Goal: Task Accomplishment & Management: Use online tool/utility

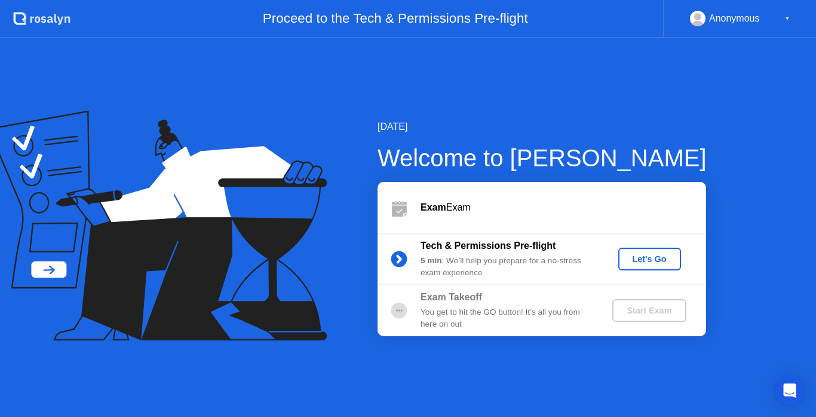
click at [673, 258] on div "Let's Go" at bounding box center [649, 259] width 53 height 10
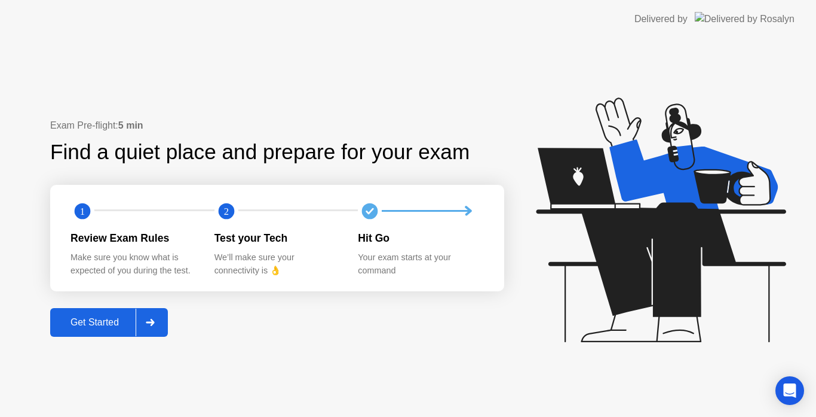
click at [94, 327] on div "Get Started" at bounding box center [95, 322] width 82 height 11
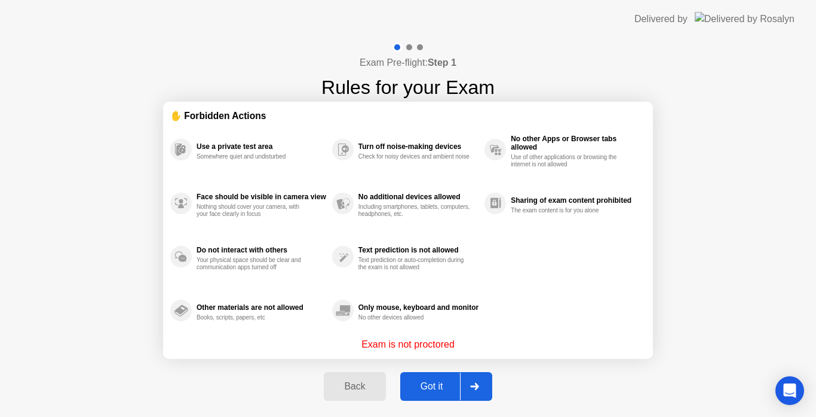
click at [444, 390] on div "Got it" at bounding box center [432, 386] width 56 height 11
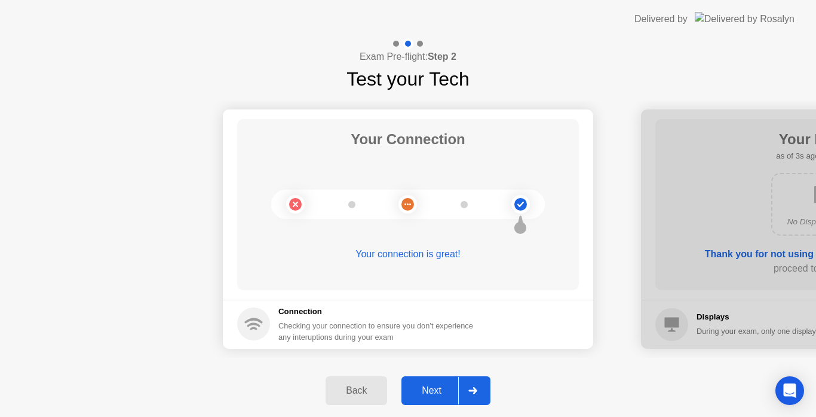
click at [446, 390] on div "Next" at bounding box center [431, 390] width 53 height 11
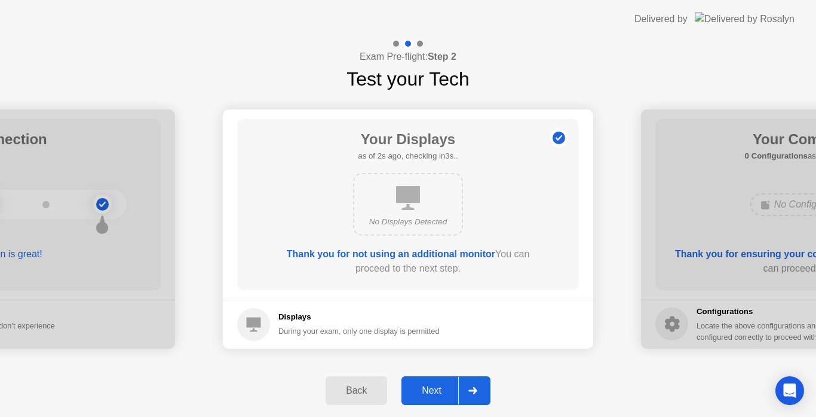
click at [446, 390] on div "Next" at bounding box center [431, 390] width 53 height 11
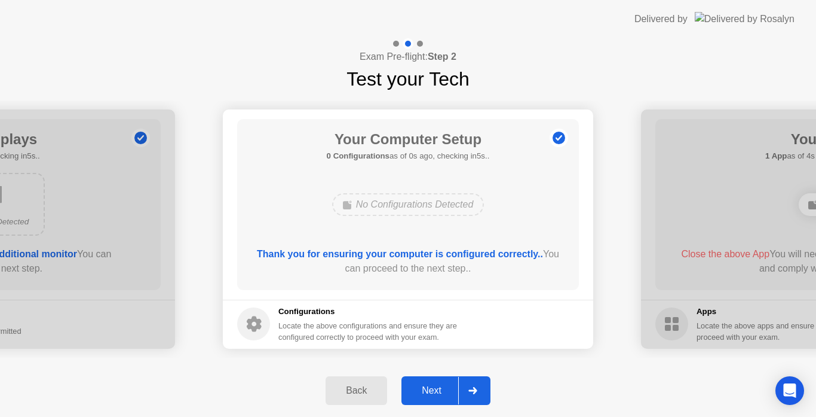
click at [446, 390] on div "Next" at bounding box center [431, 390] width 53 height 11
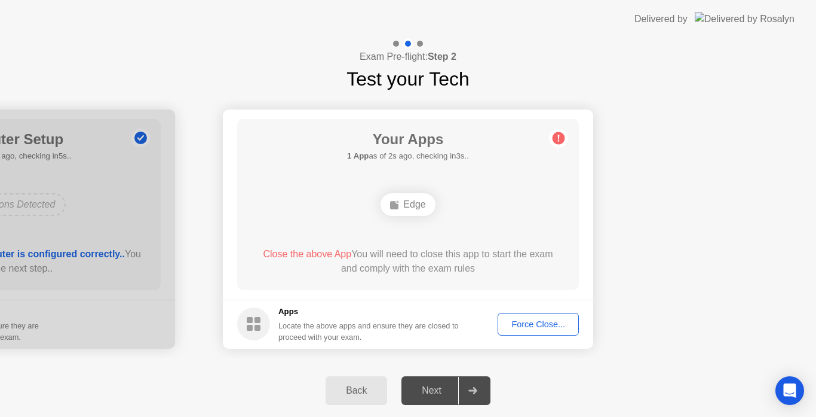
click at [535, 330] on button "Force Close..." at bounding box center [538, 324] width 81 height 23
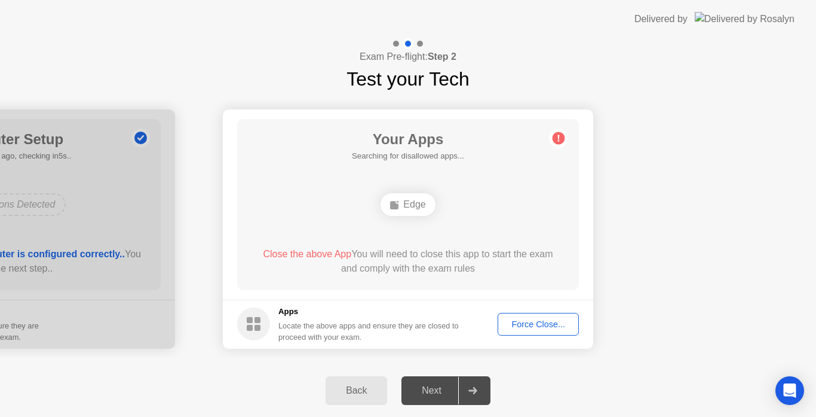
click at [528, 323] on div "Force Close..." at bounding box center [538, 324] width 73 height 10
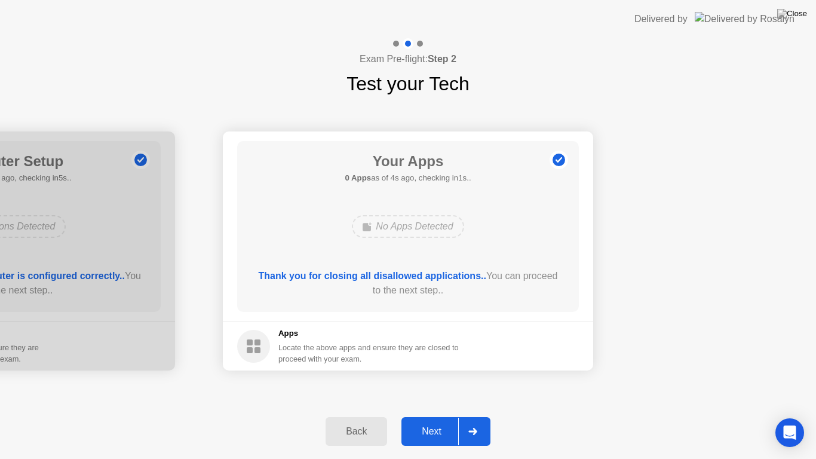
click at [444, 416] on div "Next" at bounding box center [431, 431] width 53 height 11
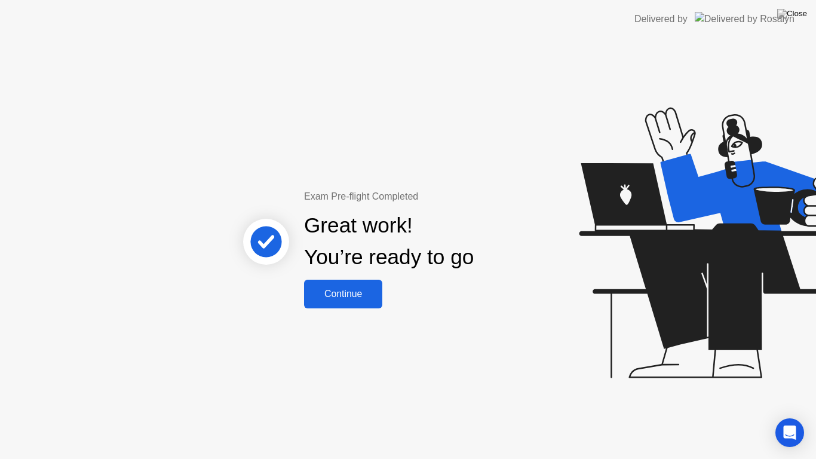
click at [335, 293] on div "Continue" at bounding box center [343, 294] width 71 height 11
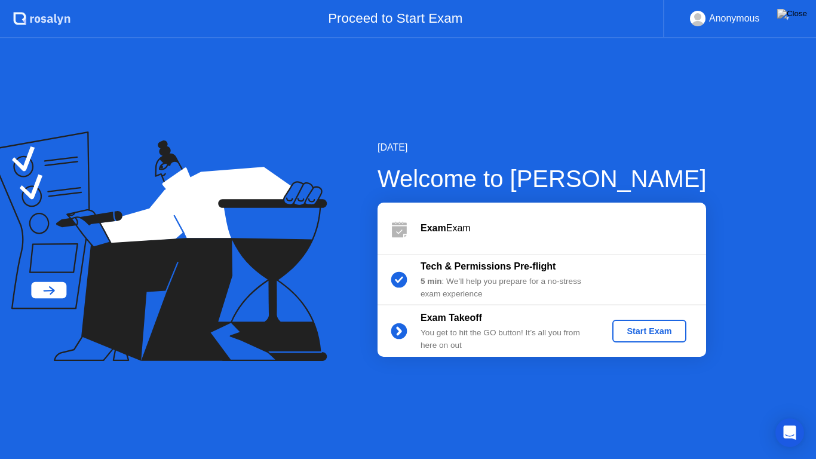
click at [652, 335] on div "Start Exam" at bounding box center [649, 331] width 64 height 10
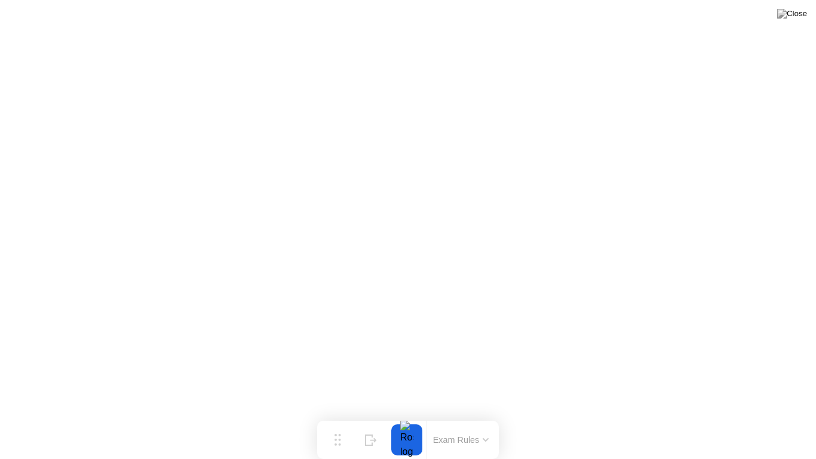
click at [790, 19] on button at bounding box center [792, 14] width 36 height 16
drag, startPoint x: 654, startPoint y: 180, endPoint x: 414, endPoint y: 281, distance: 260.6
click at [414, 416] on div at bounding box center [408, 459] width 816 height 0
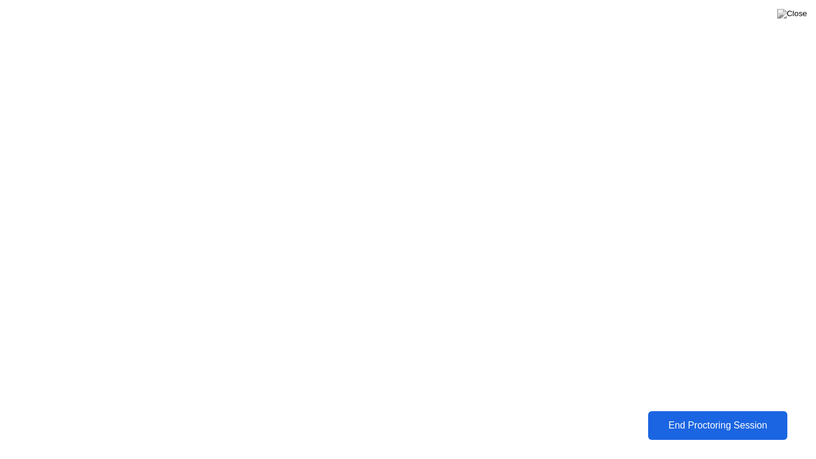
click at [708, 416] on div "End Proctoring Session" at bounding box center [718, 425] width 132 height 11
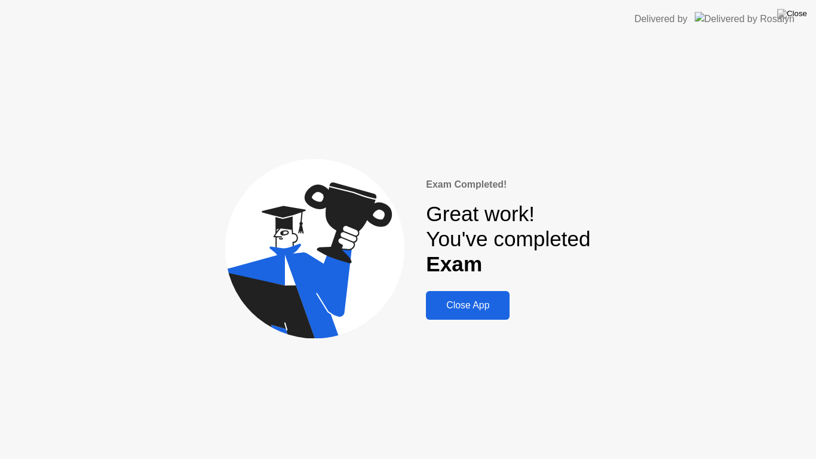
click at [467, 305] on div "Close App" at bounding box center [468, 305] width 76 height 11
